Goal: Transaction & Acquisition: Book appointment/travel/reservation

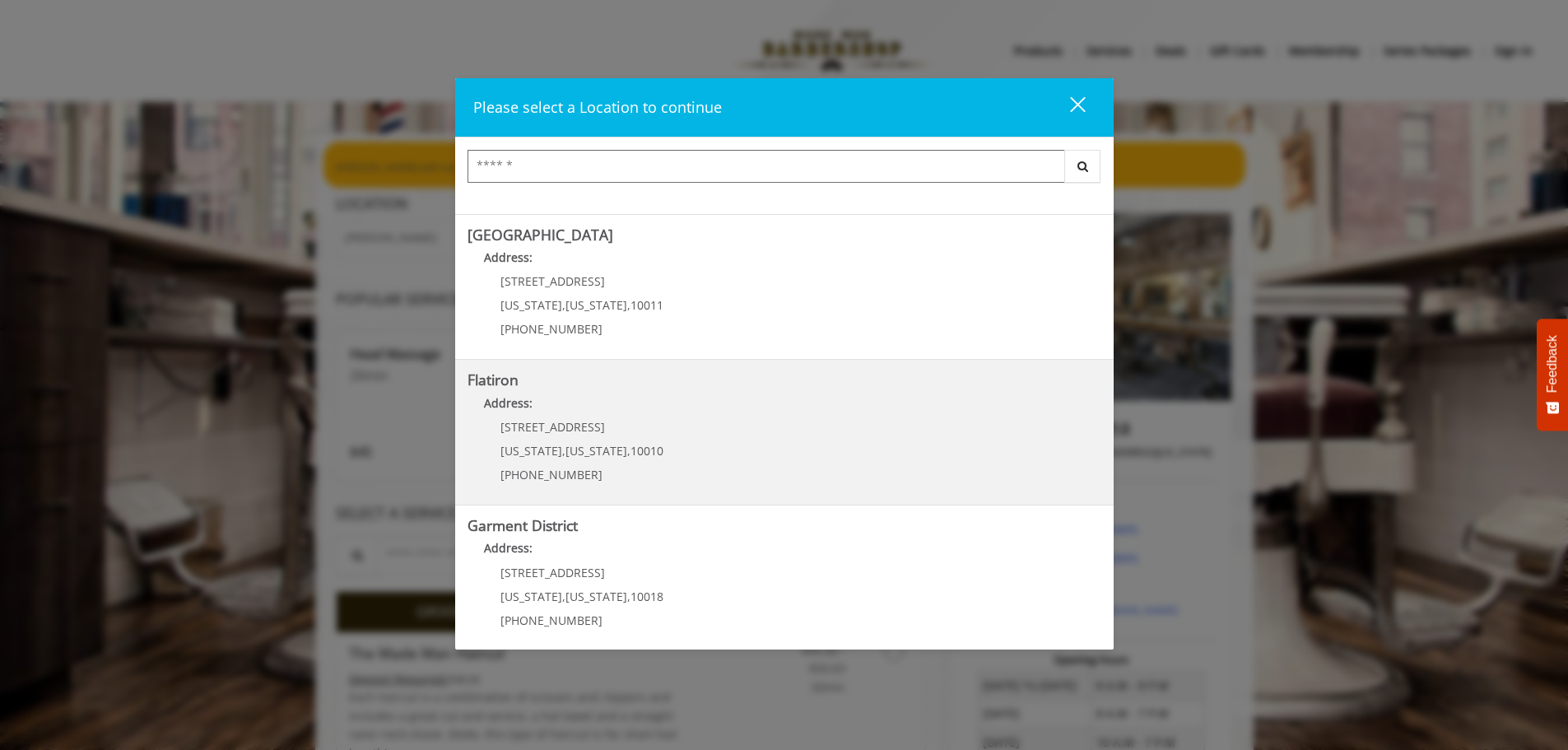
scroll to position [277, 0]
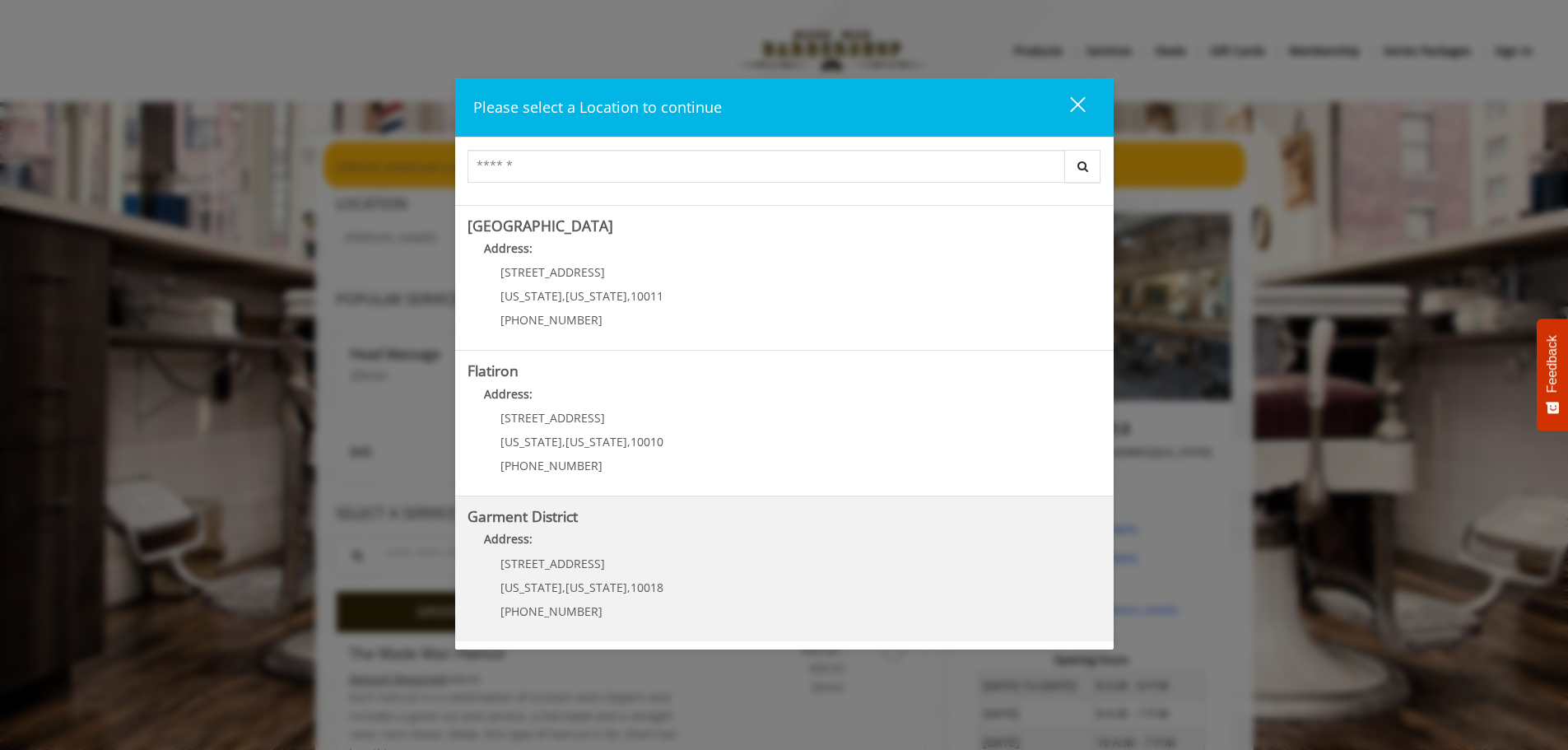
click at [701, 551] on District "Address:" at bounding box center [784, 542] width 634 height 26
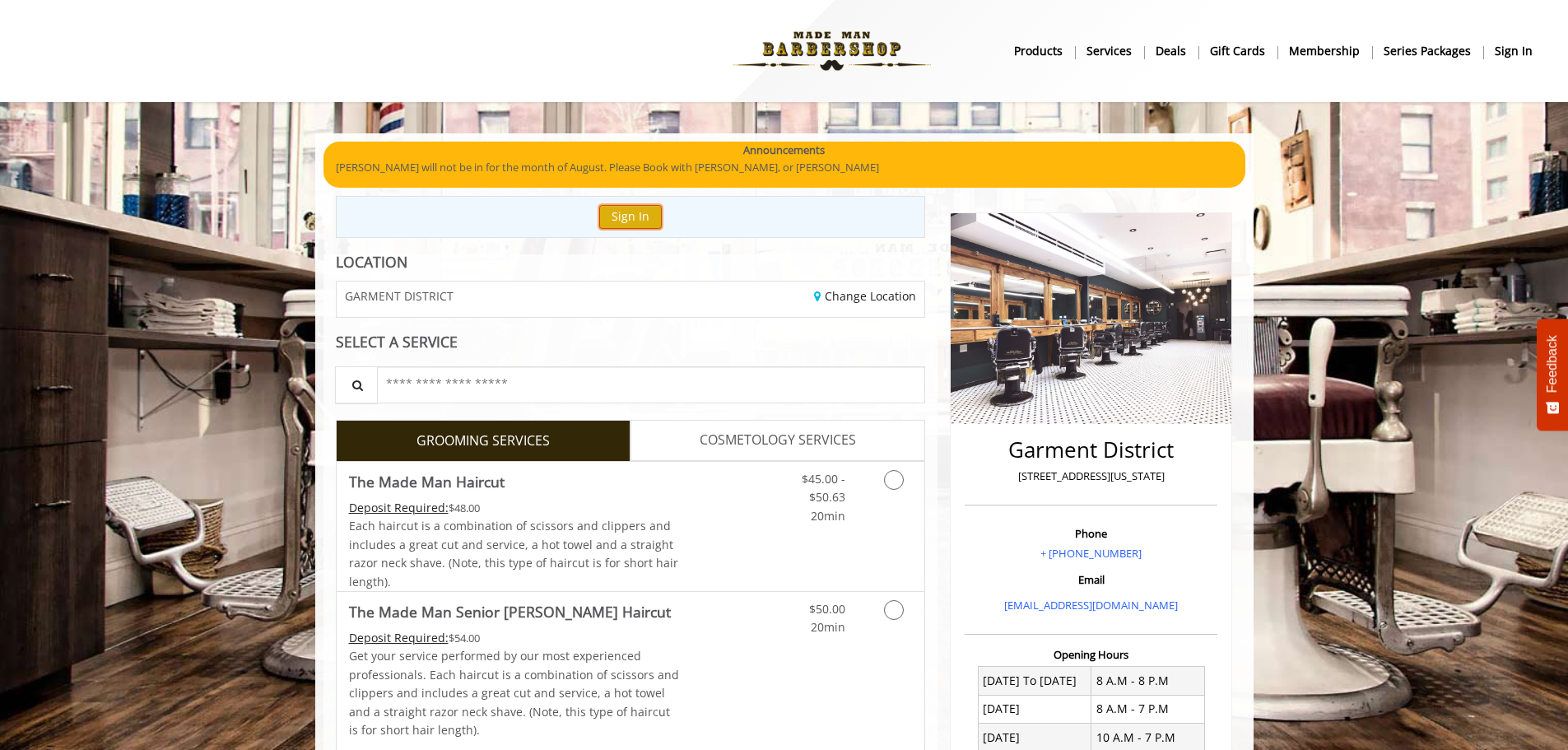
click at [642, 221] on button "Sign In" at bounding box center [630, 216] width 63 height 24
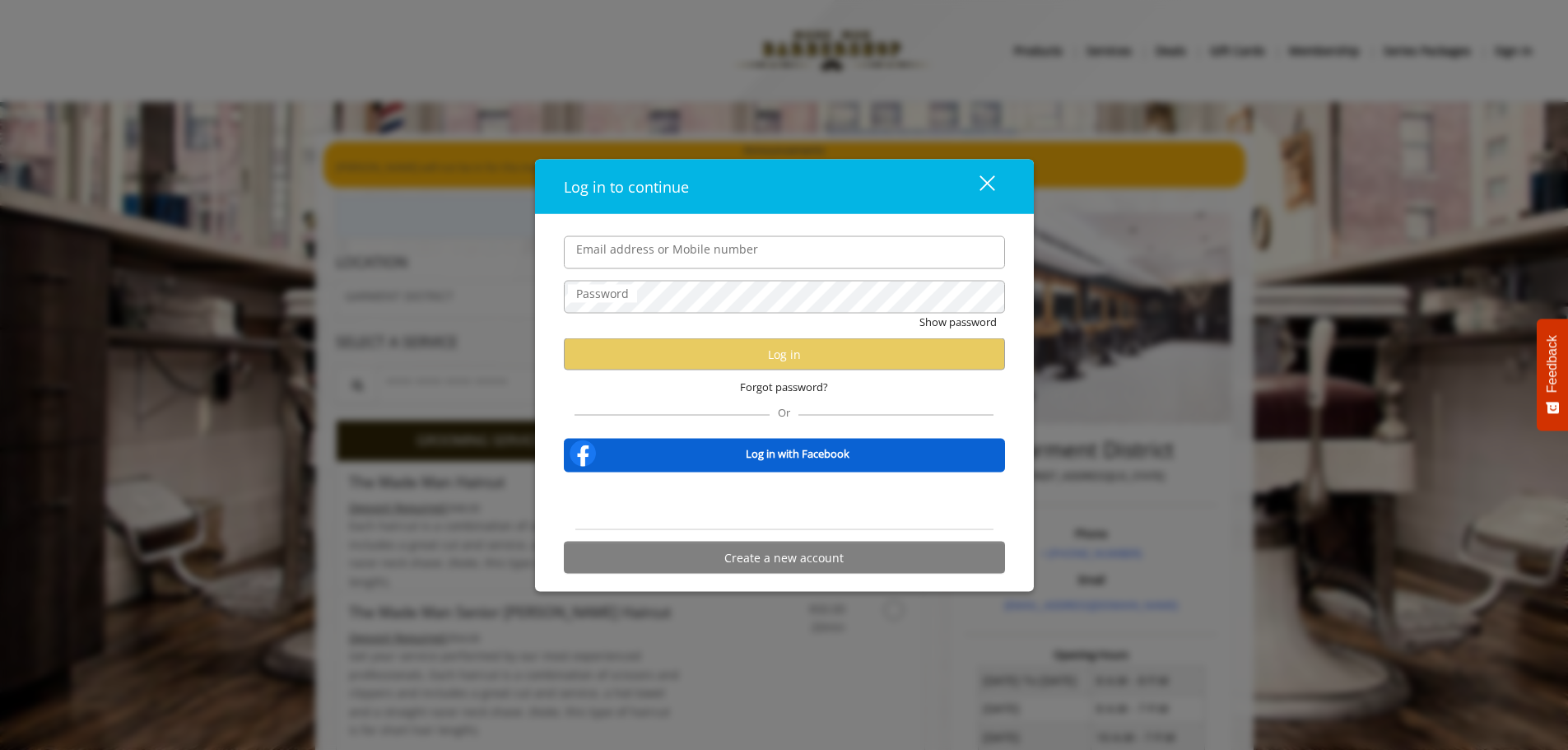
type input "**********"
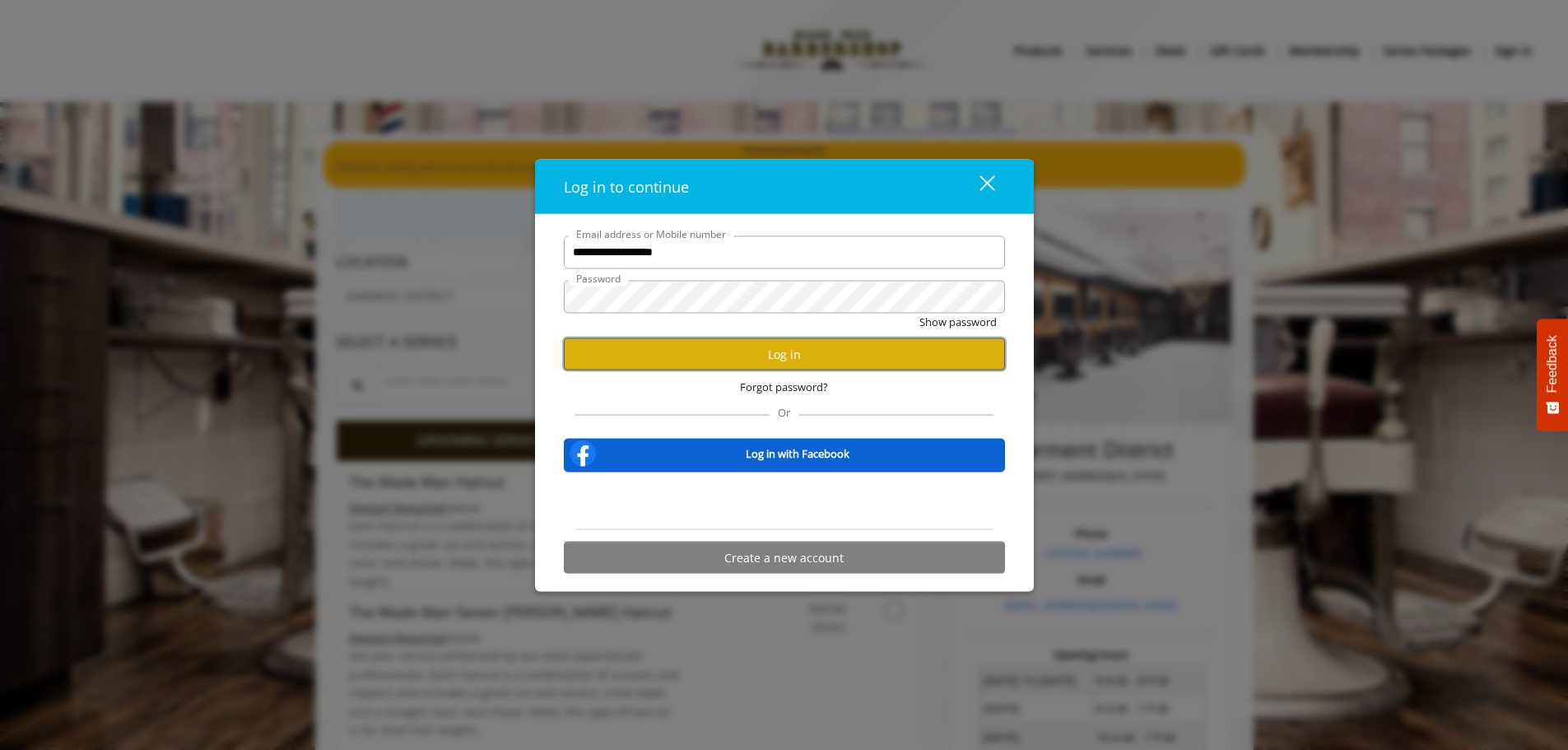
click at [700, 361] on button "Log in" at bounding box center [784, 354] width 441 height 32
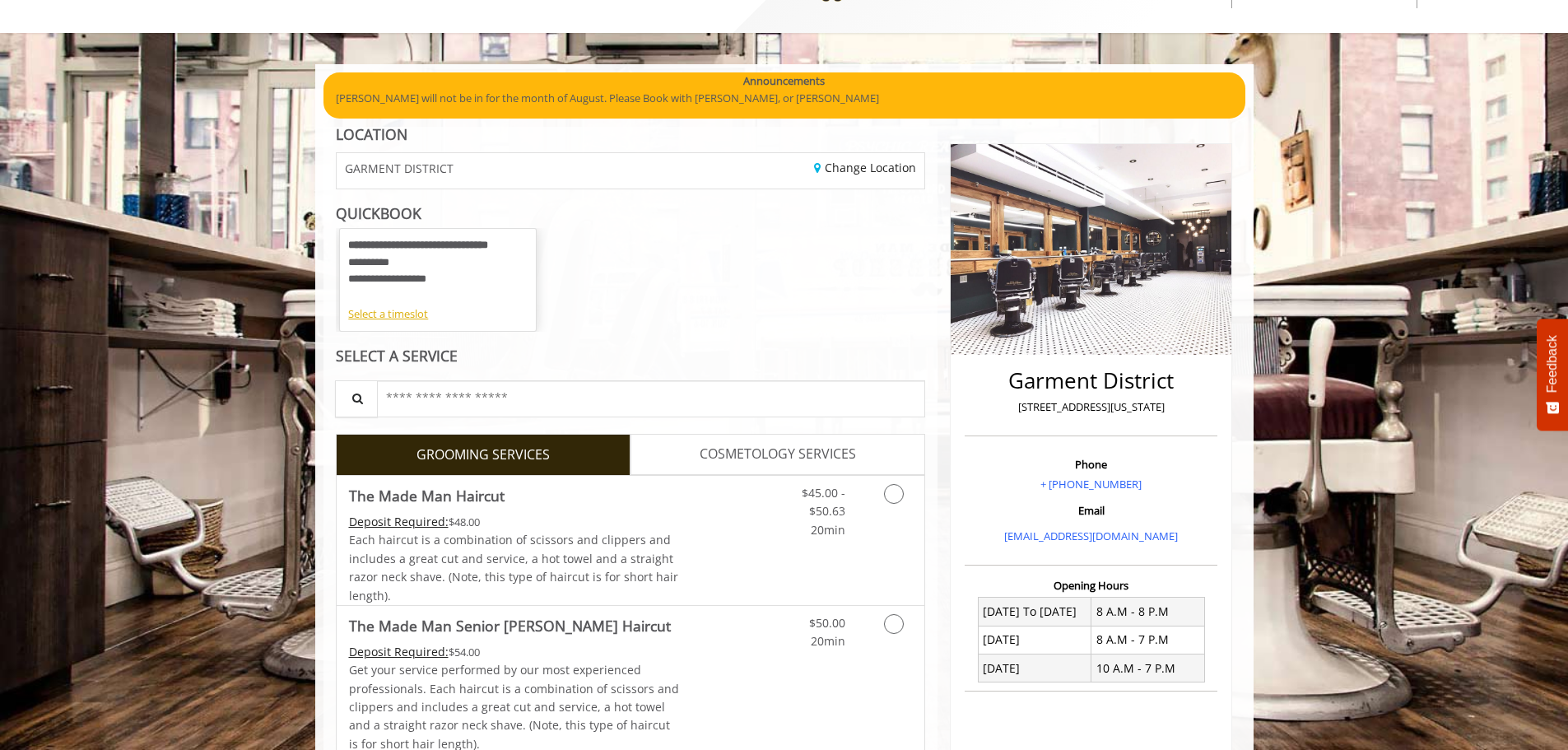
scroll to position [247, 0]
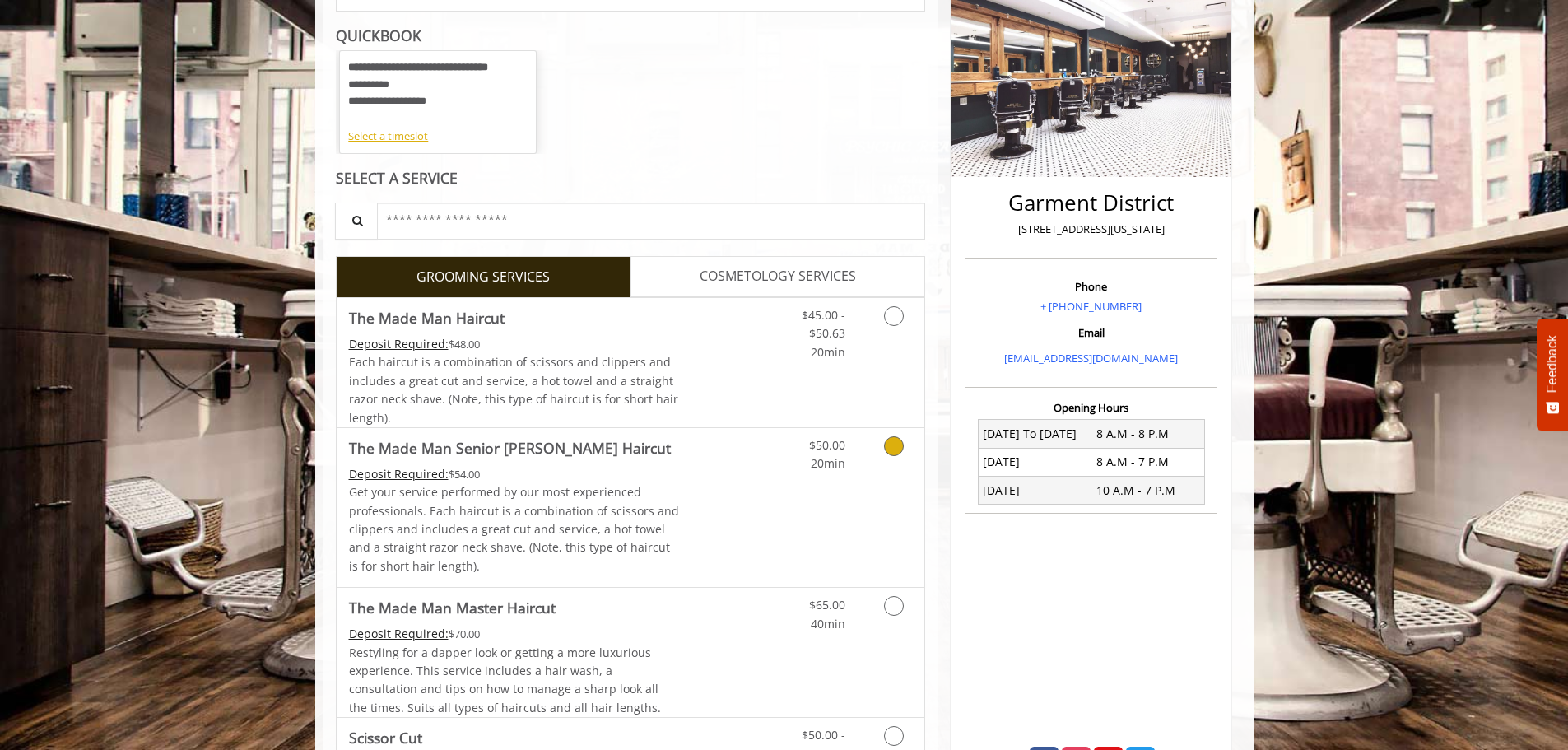
click at [889, 445] on icon "Grooming services" at bounding box center [894, 446] width 19 height 19
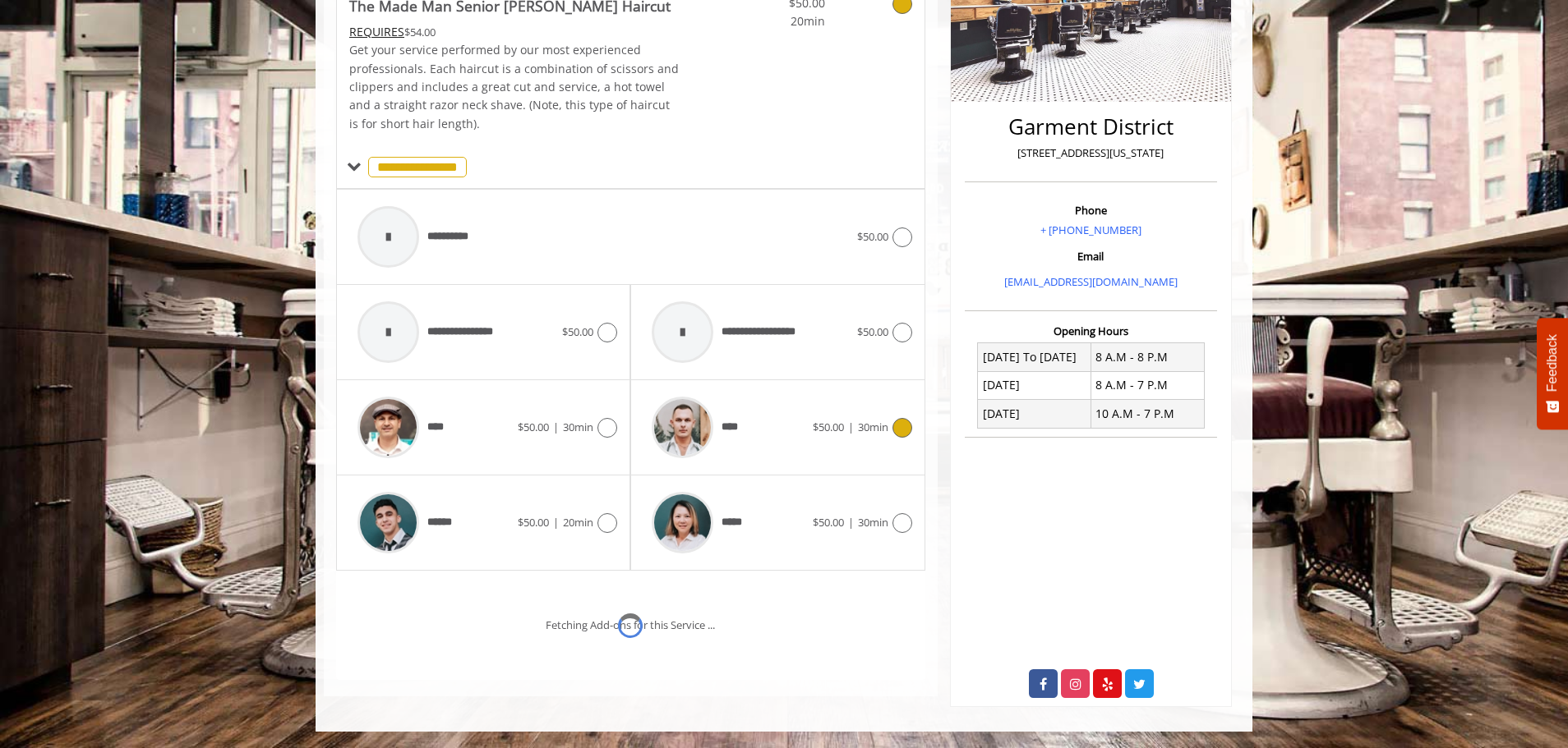
scroll to position [387, 0]
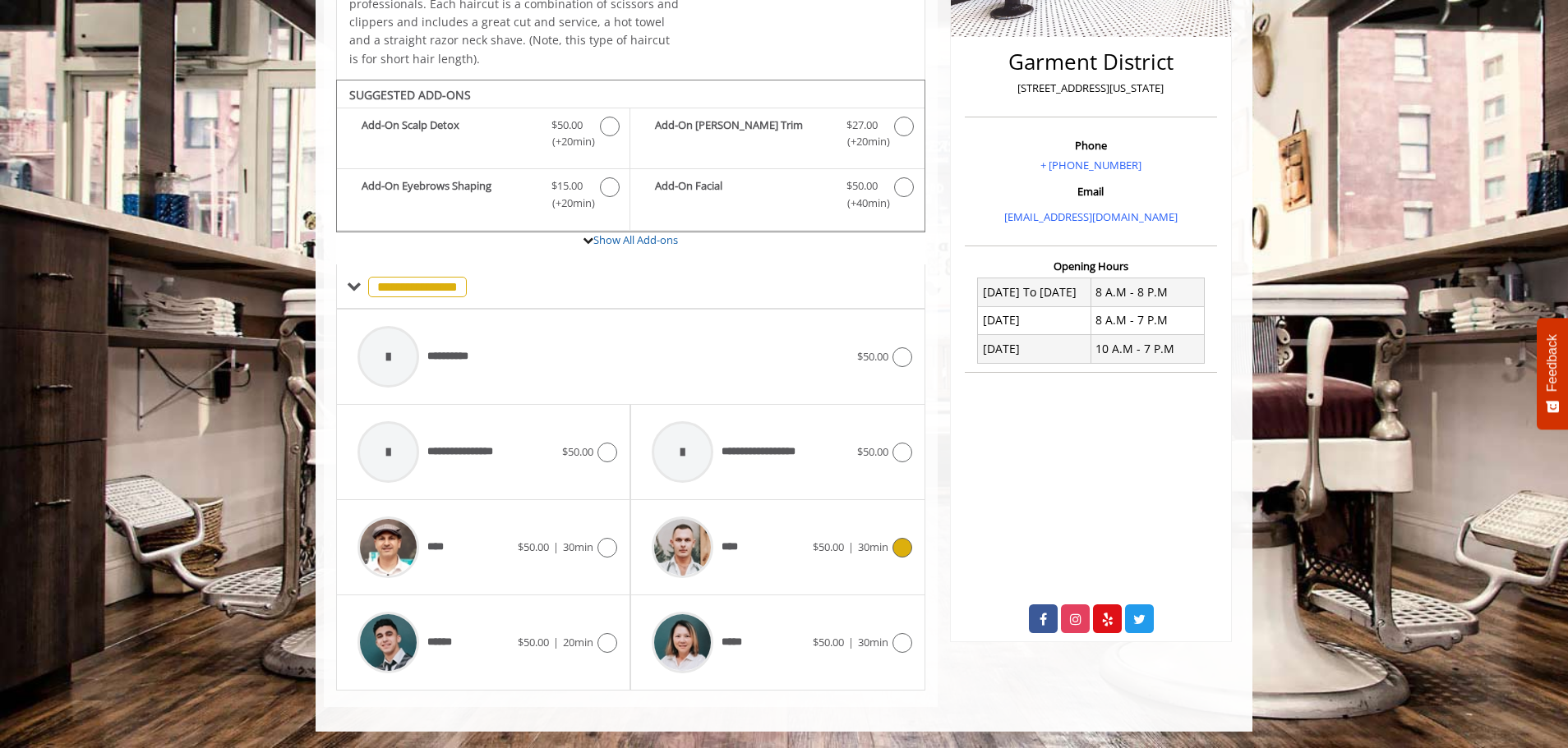
click at [893, 548] on icon at bounding box center [902, 548] width 19 height 19
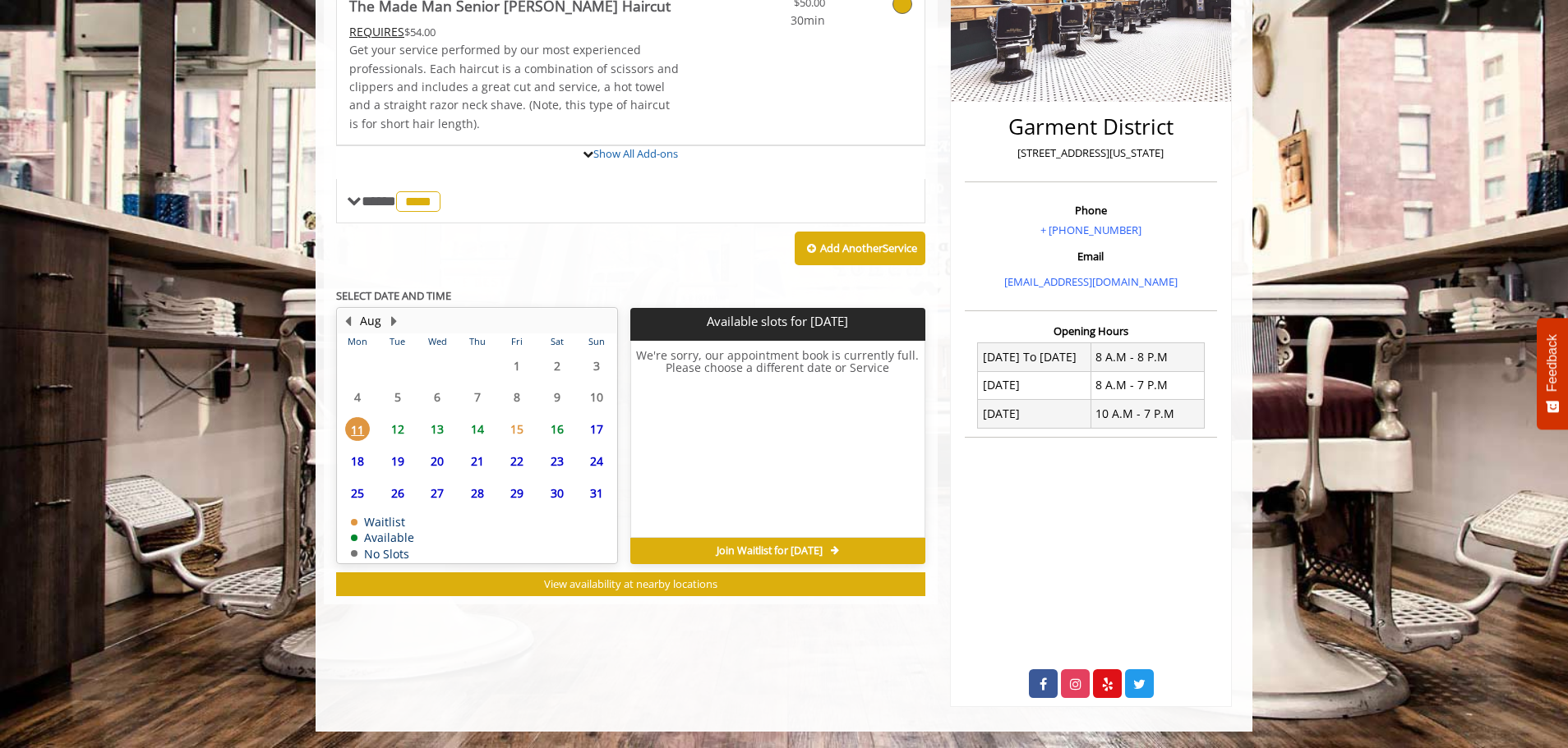
scroll to position [370, 0]
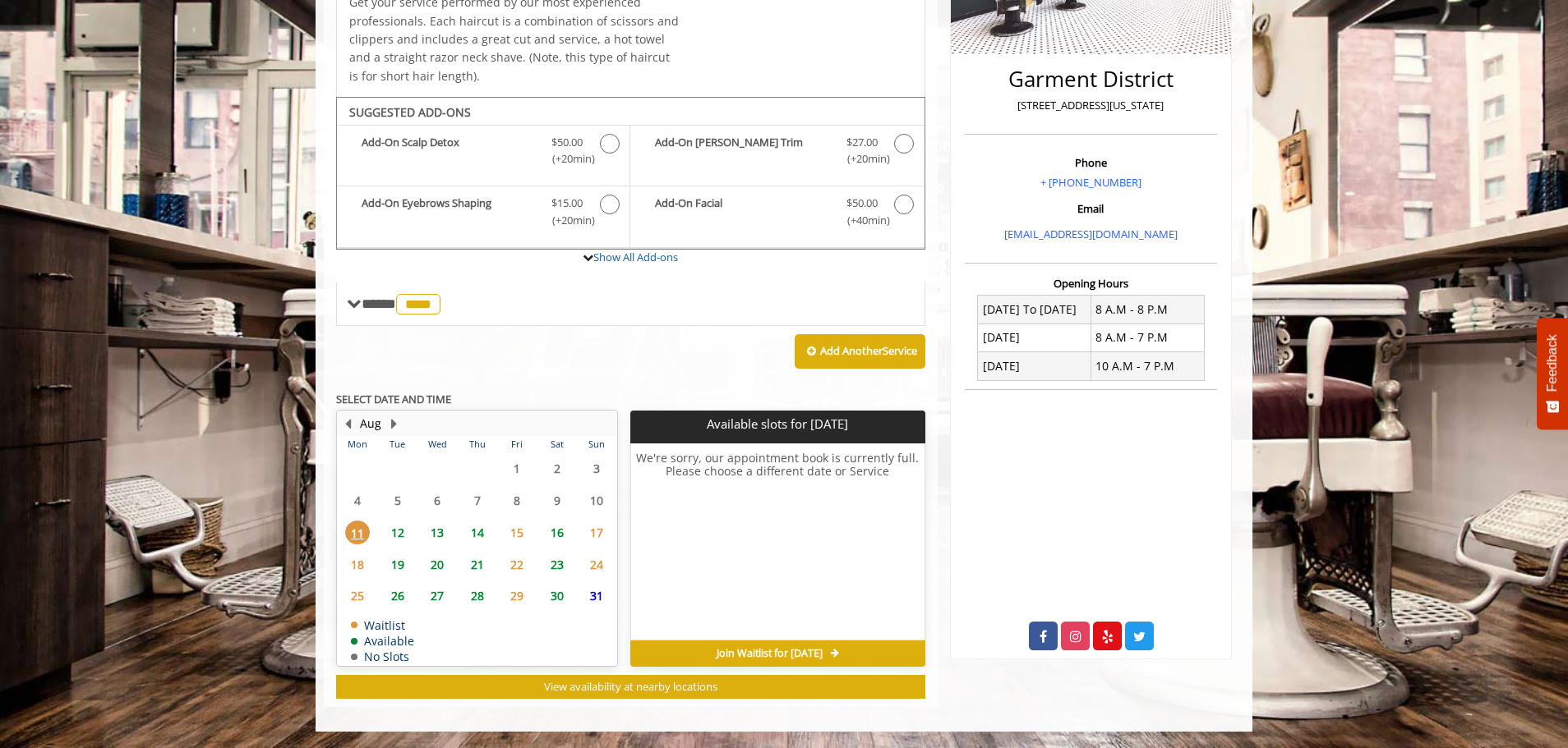
click at [399, 529] on span "12" at bounding box center [398, 532] width 25 height 24
click at [434, 537] on span "13" at bounding box center [437, 532] width 25 height 24
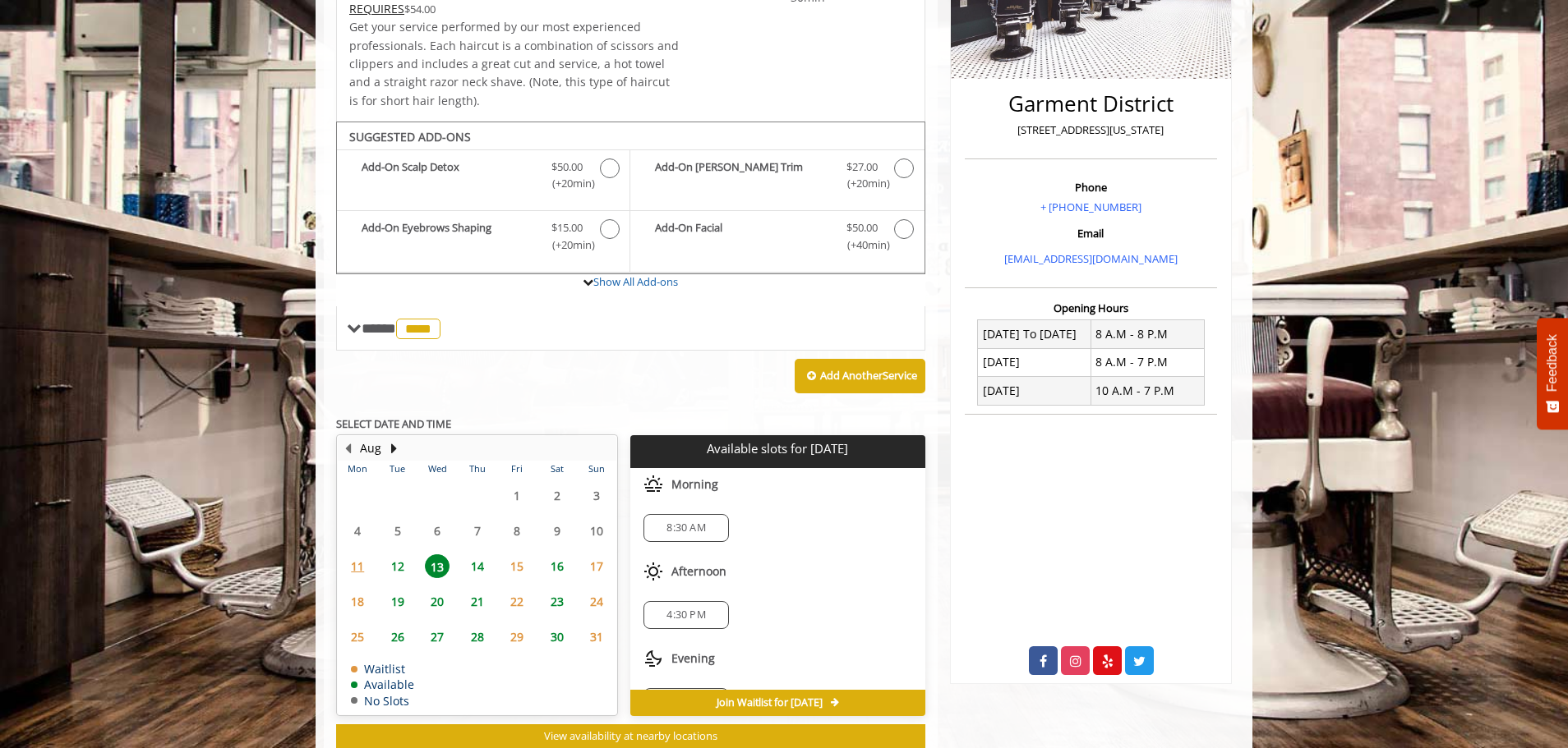
scroll to position [394, 0]
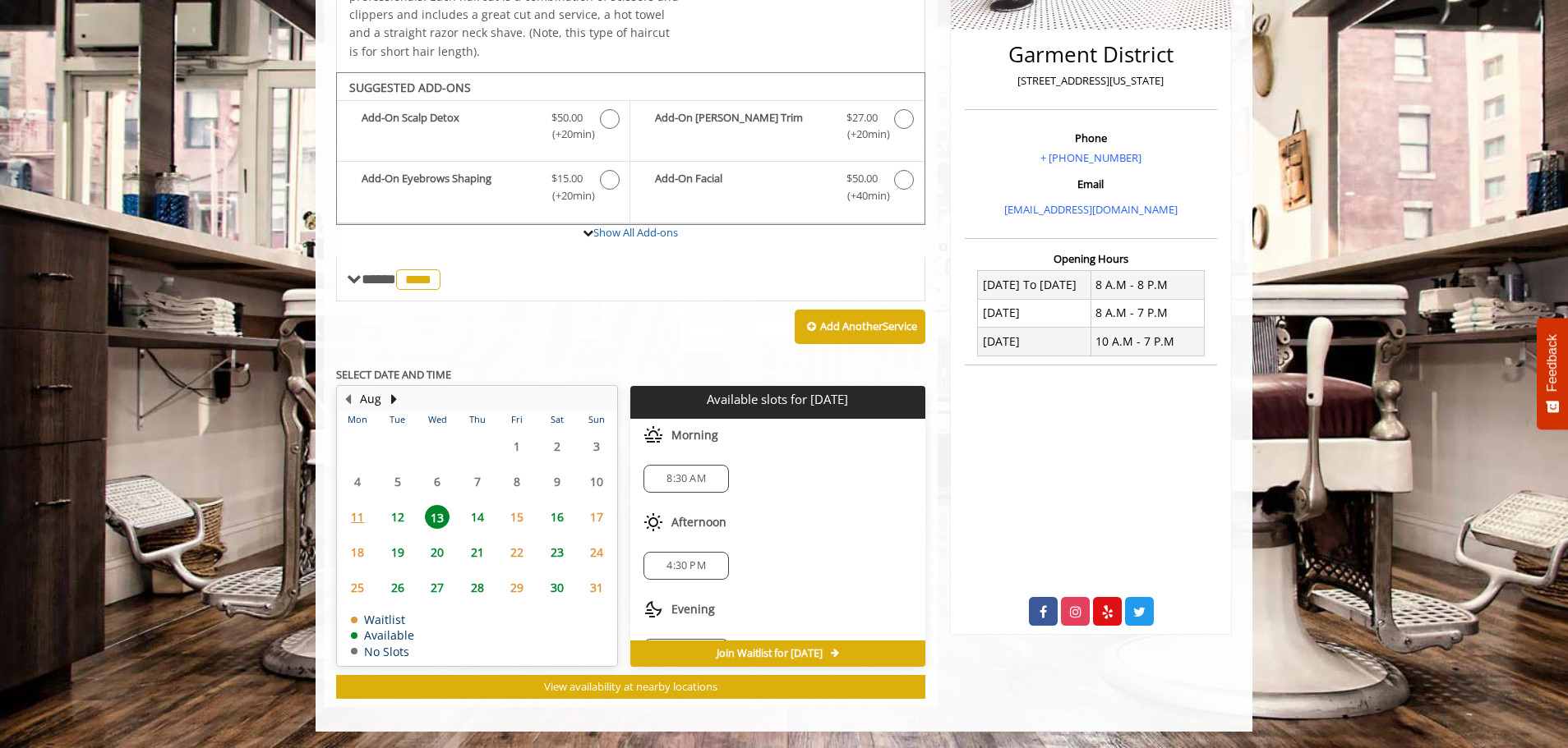
click at [393, 520] on span "12" at bounding box center [398, 517] width 25 height 24
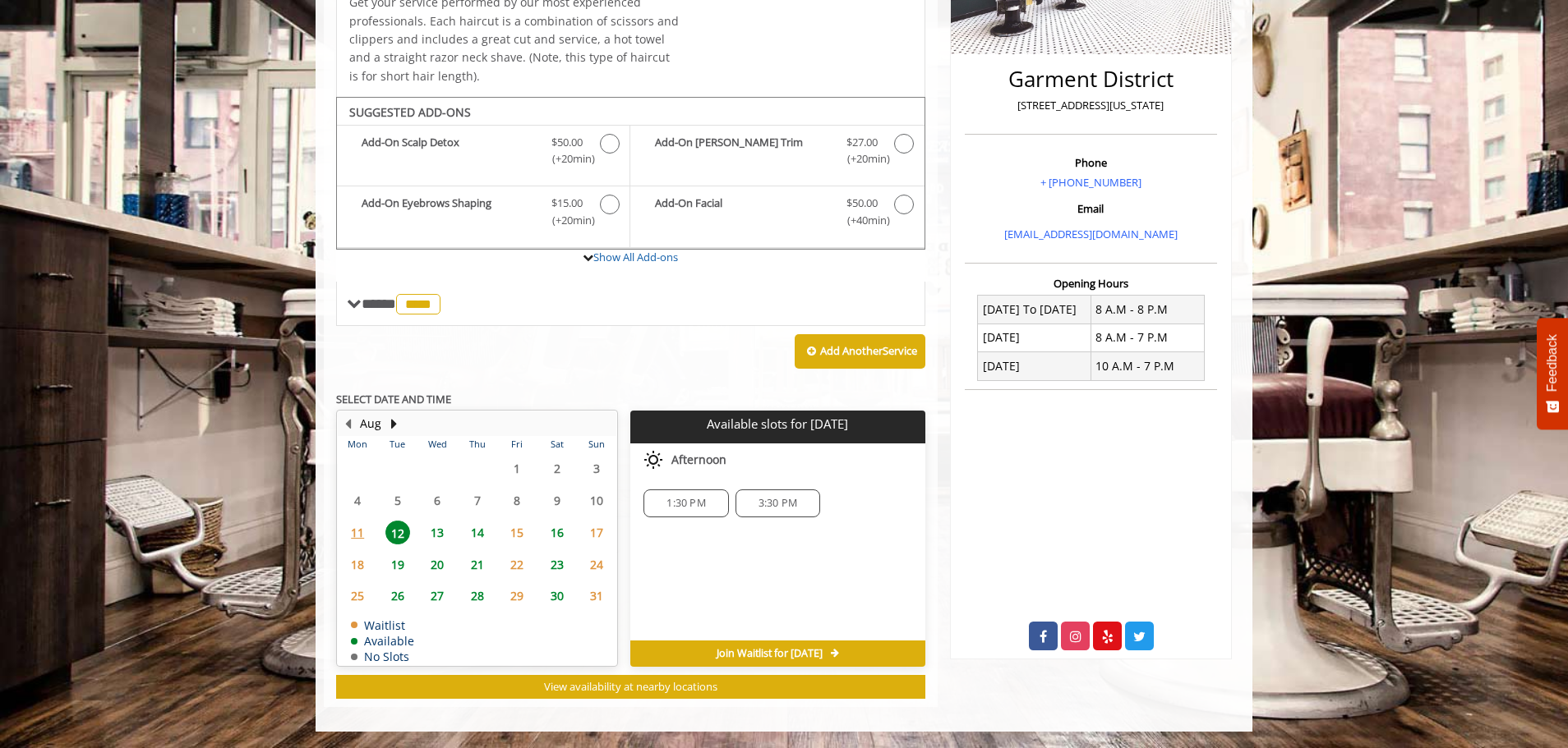
scroll to position [288, 0]
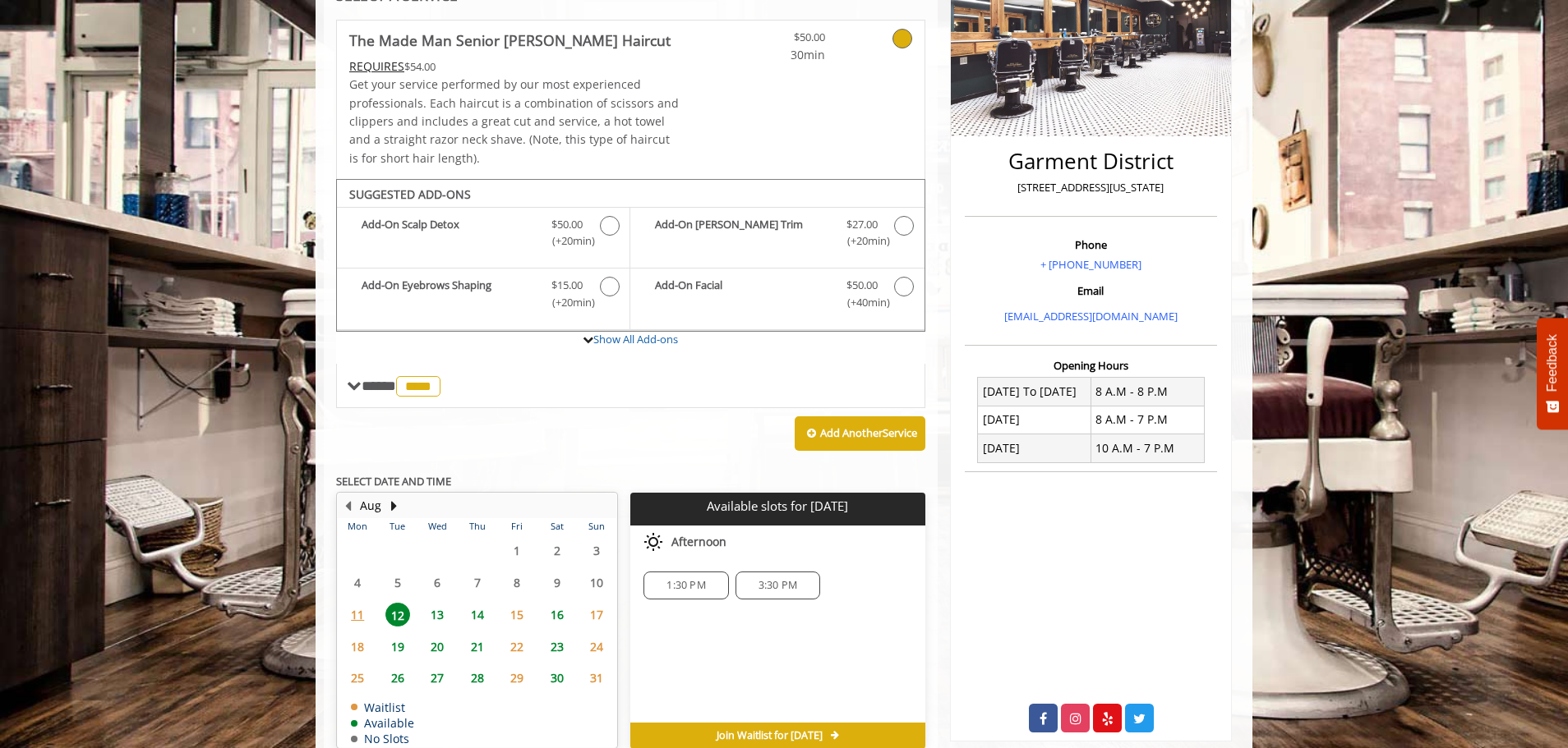
click at [479, 619] on span "14" at bounding box center [478, 614] width 25 height 24
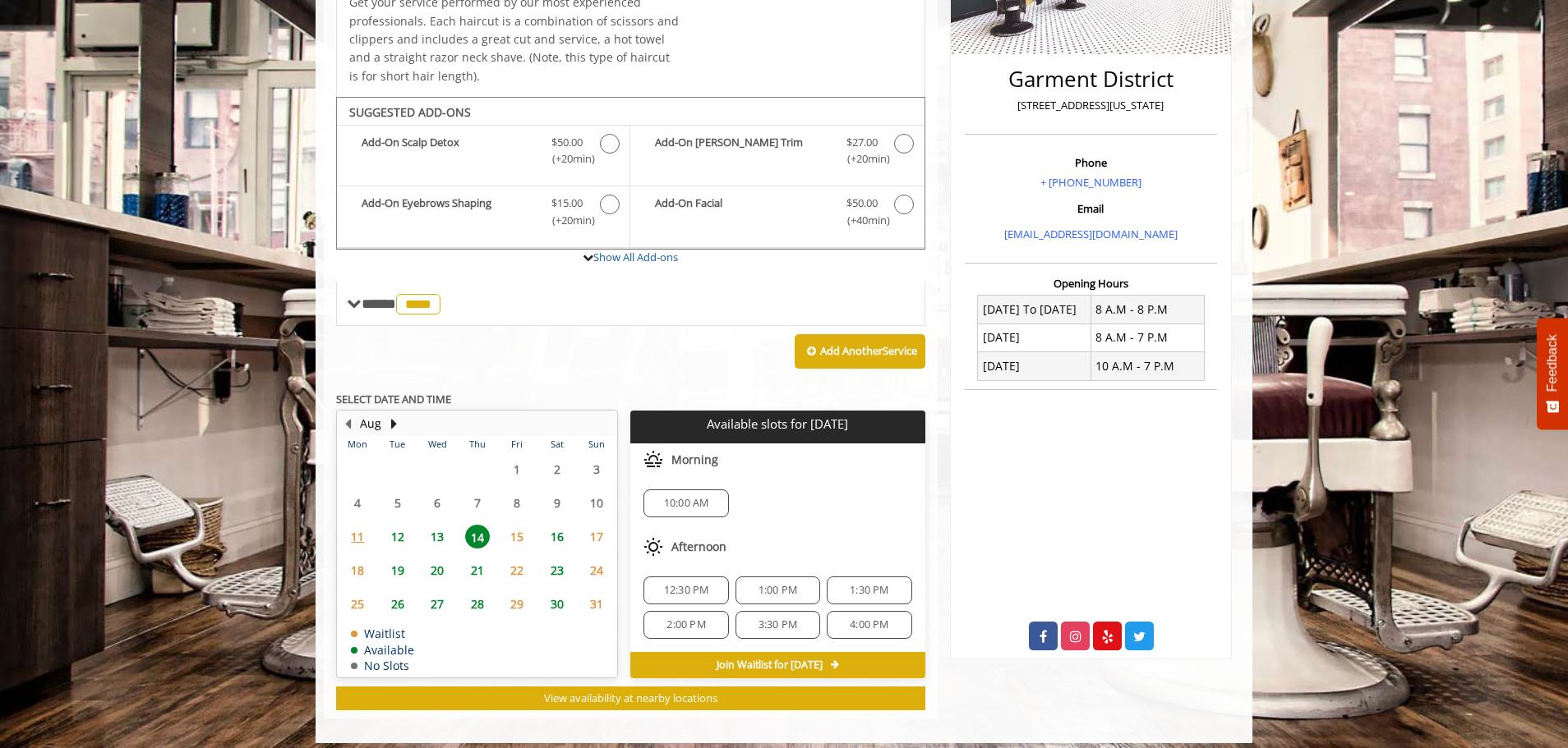
scroll to position [381, 0]
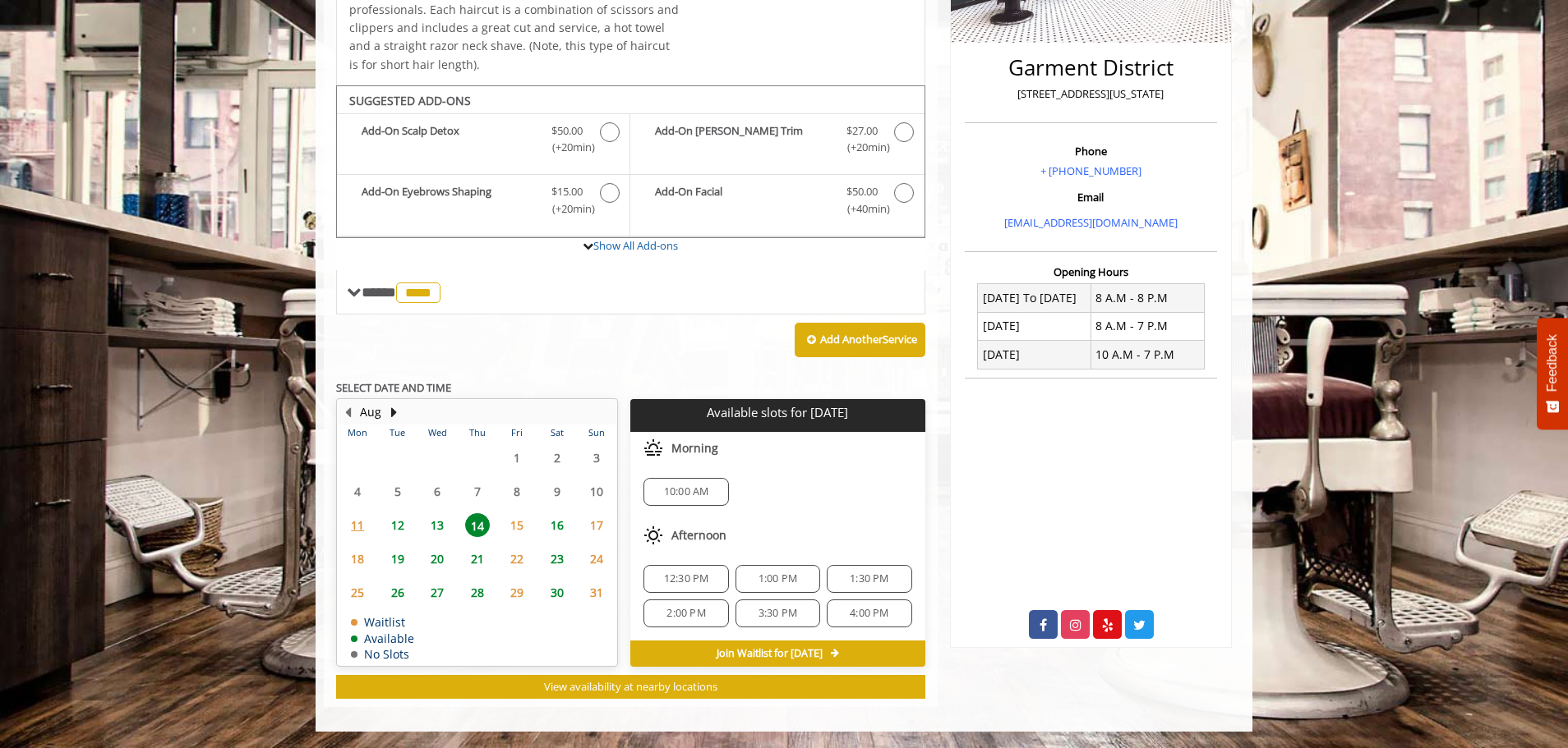
click at [441, 524] on span "13" at bounding box center [437, 525] width 25 height 24
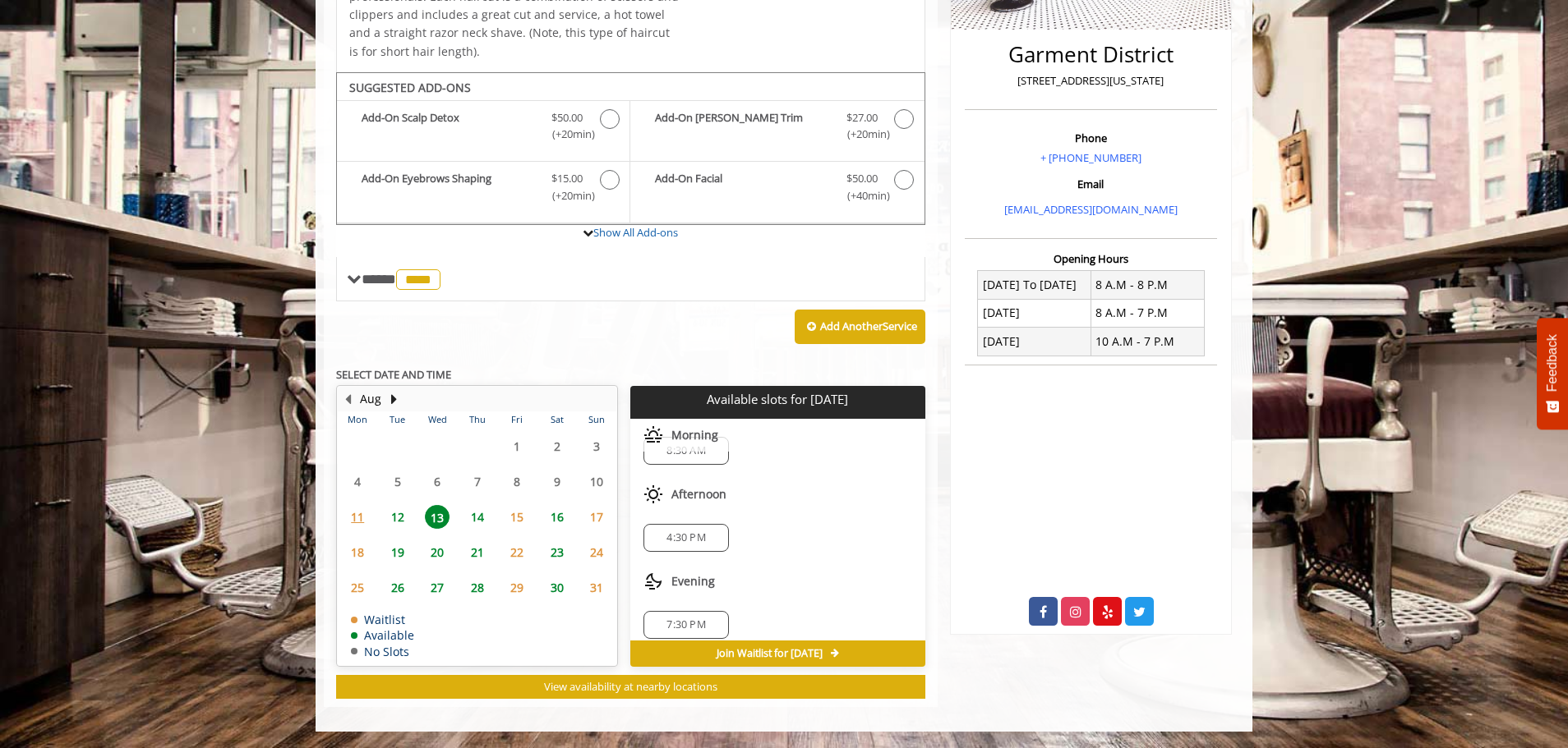
scroll to position [39, 0]
click at [439, 514] on span "13" at bounding box center [437, 517] width 25 height 24
click at [478, 520] on span "14" at bounding box center [478, 517] width 25 height 24
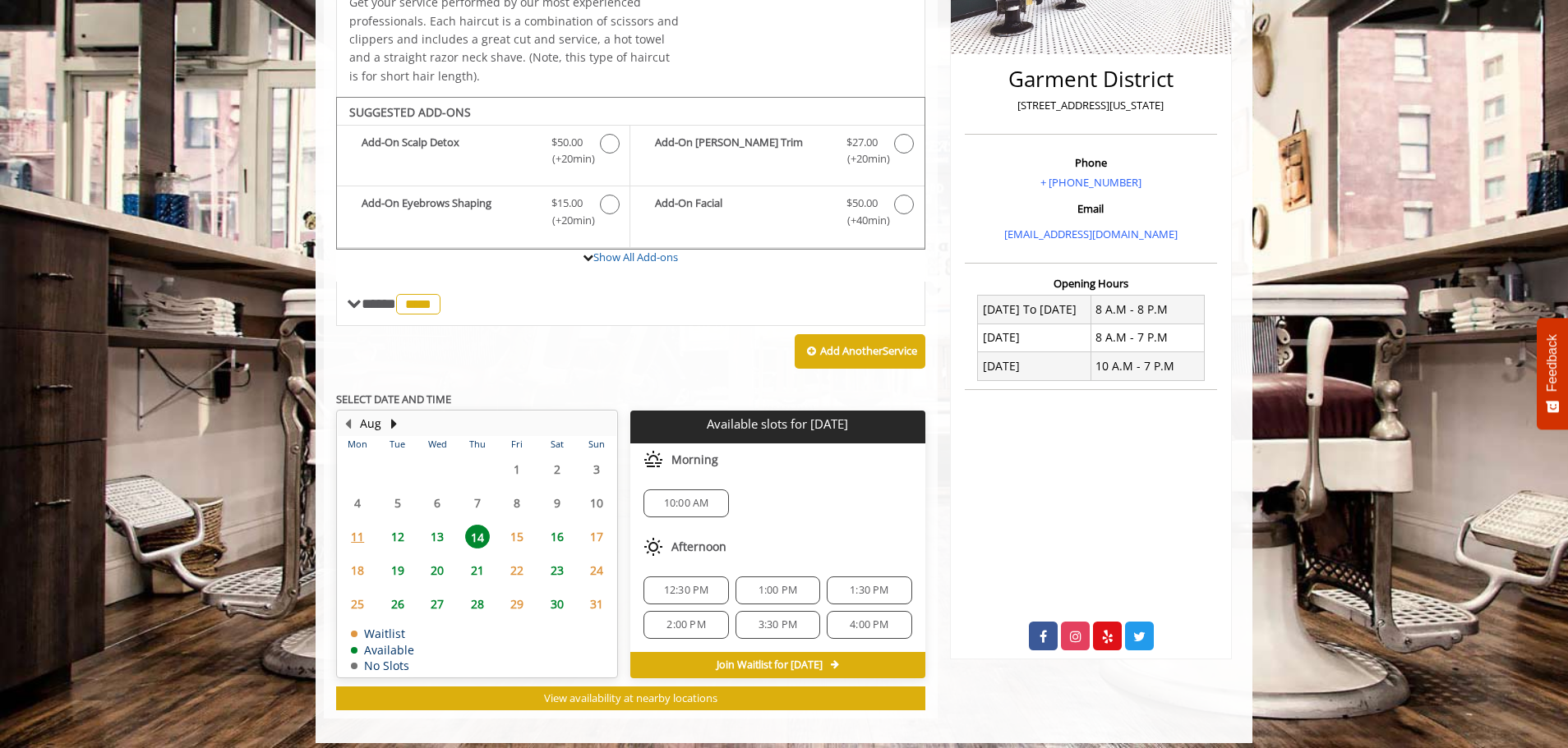
scroll to position [381, 0]
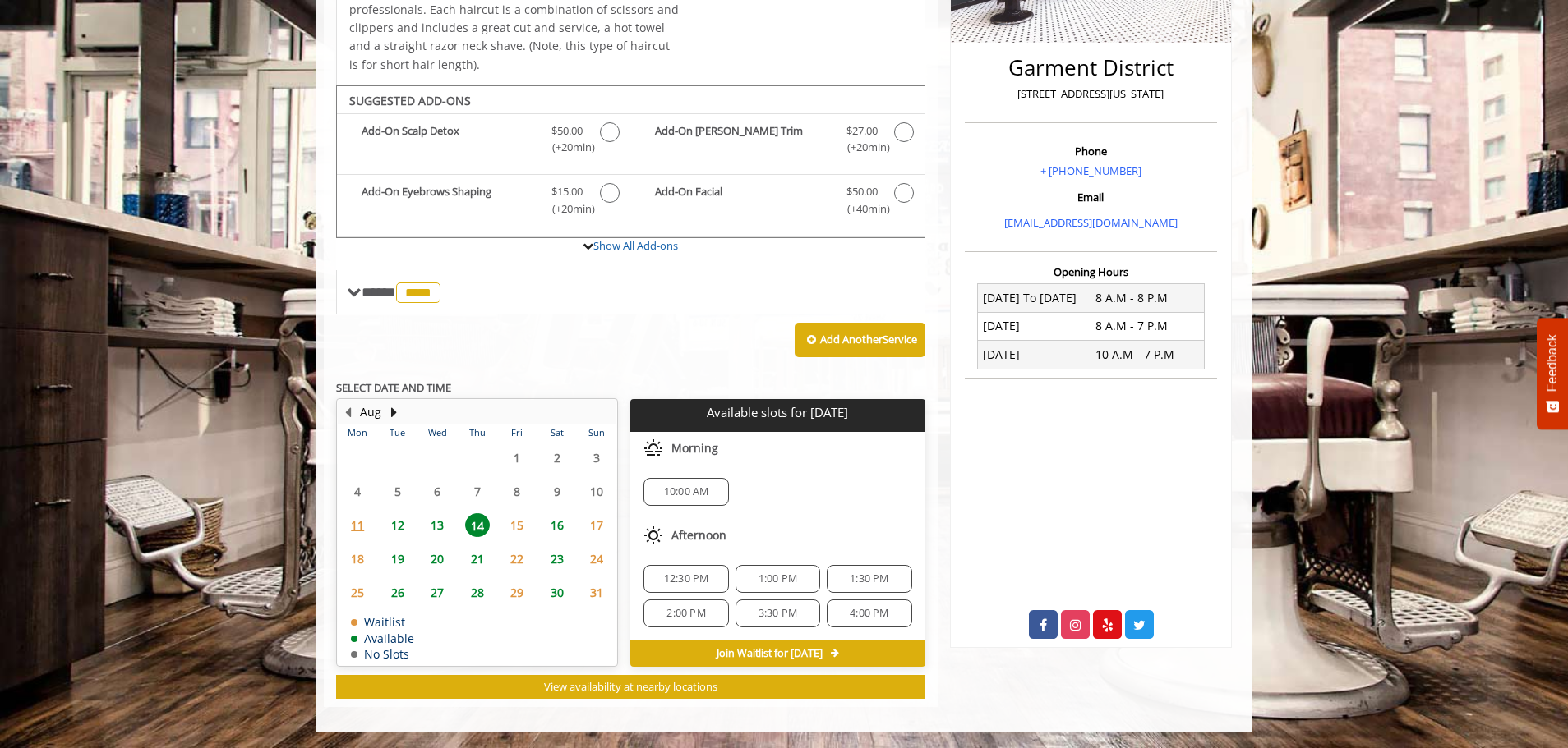
click at [430, 523] on span "13" at bounding box center [437, 525] width 25 height 24
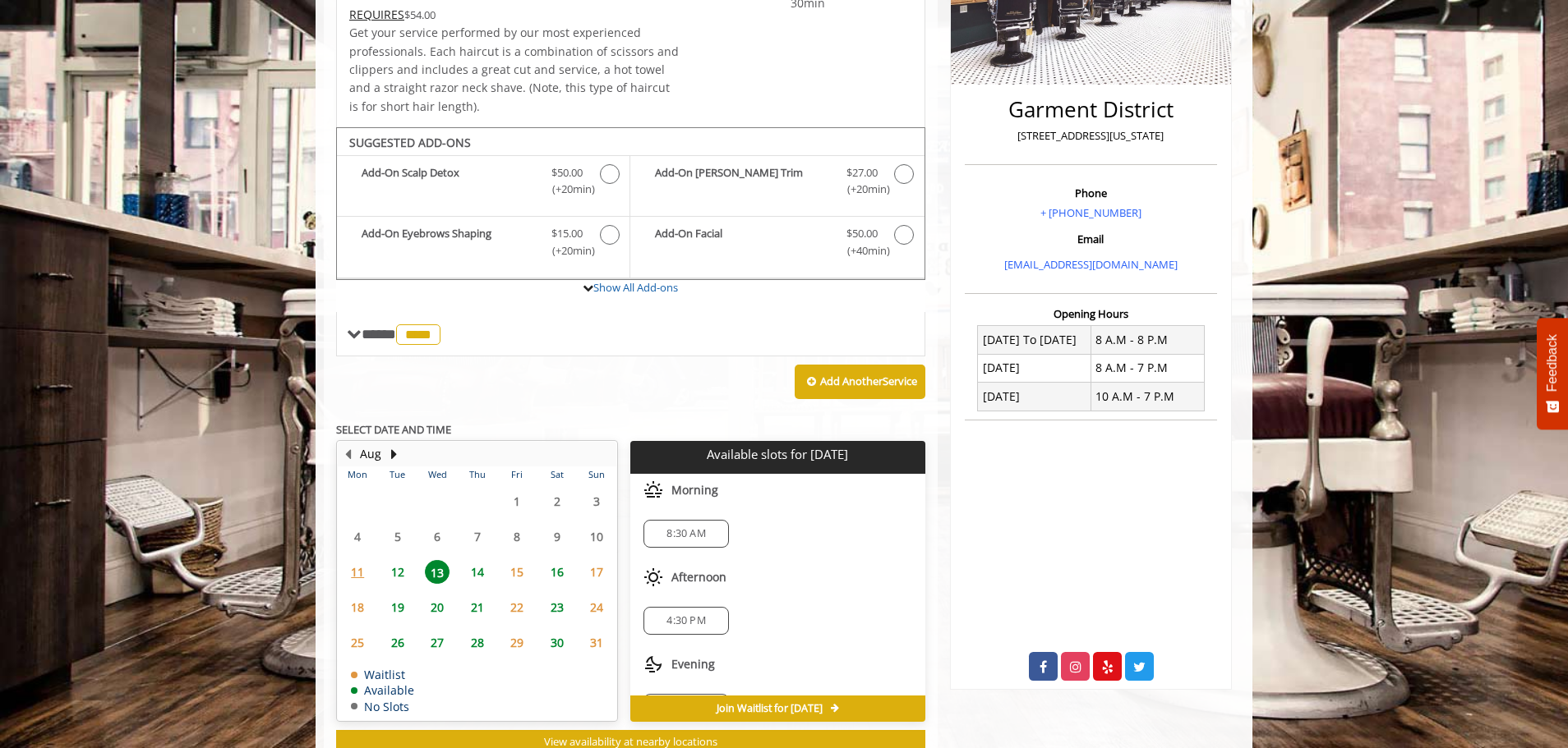
scroll to position [312, 0]
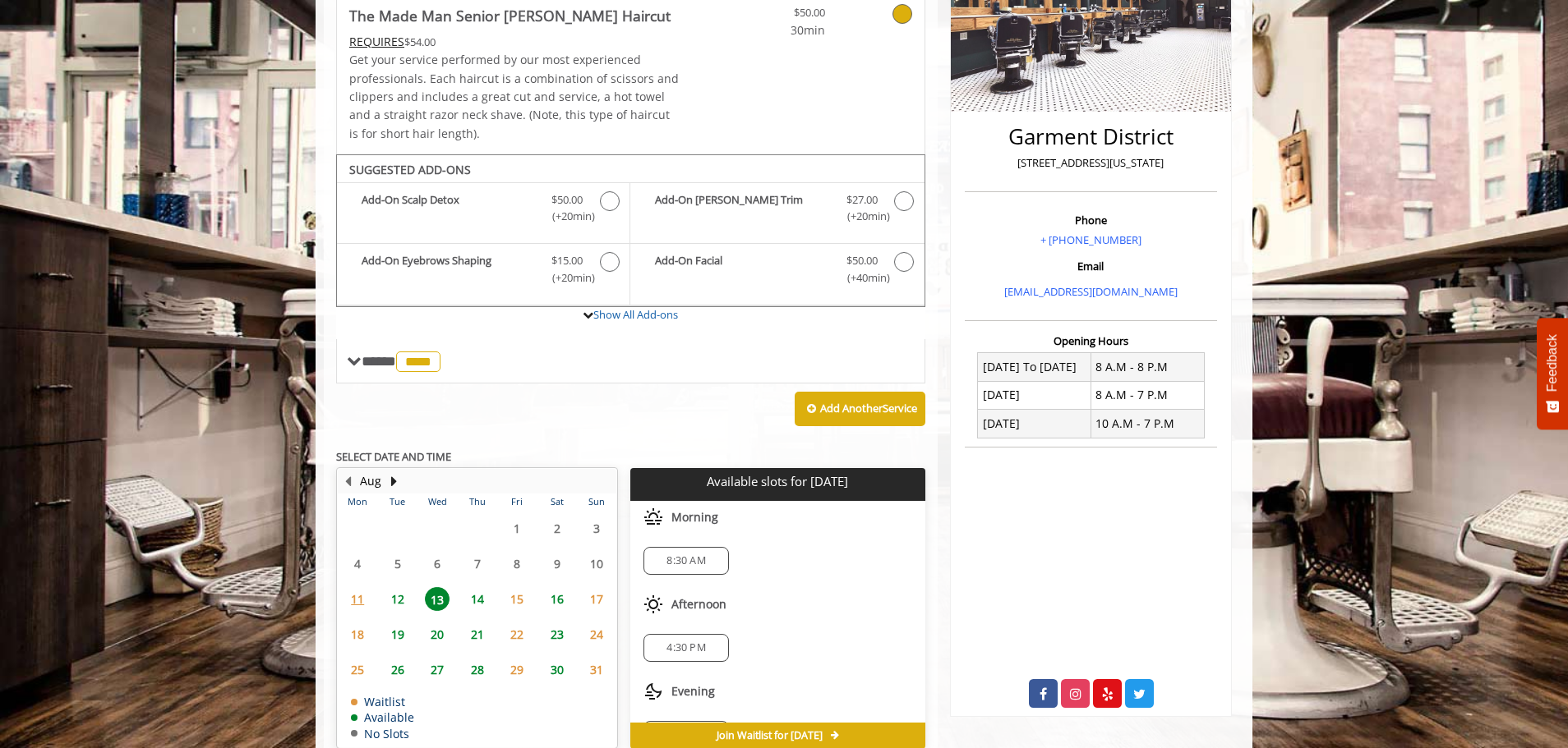
click at [439, 598] on span "13" at bounding box center [437, 599] width 25 height 24
